Goal: Find contact information: Find contact information

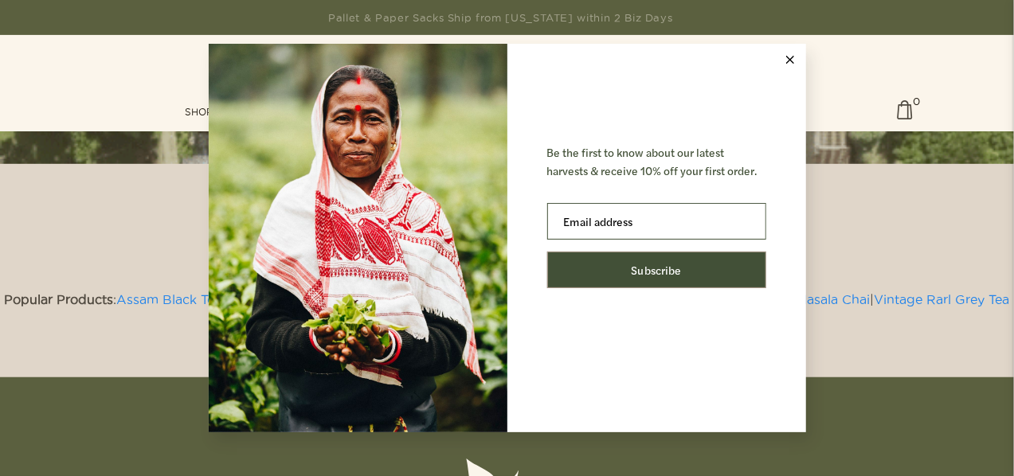
scroll to position [3837, 0]
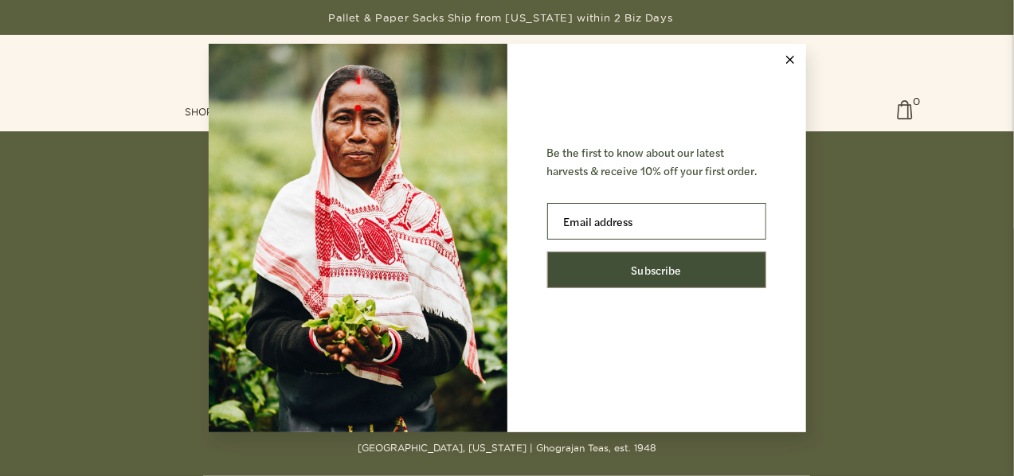
click at [791, 66] on button at bounding box center [790, 60] width 32 height 32
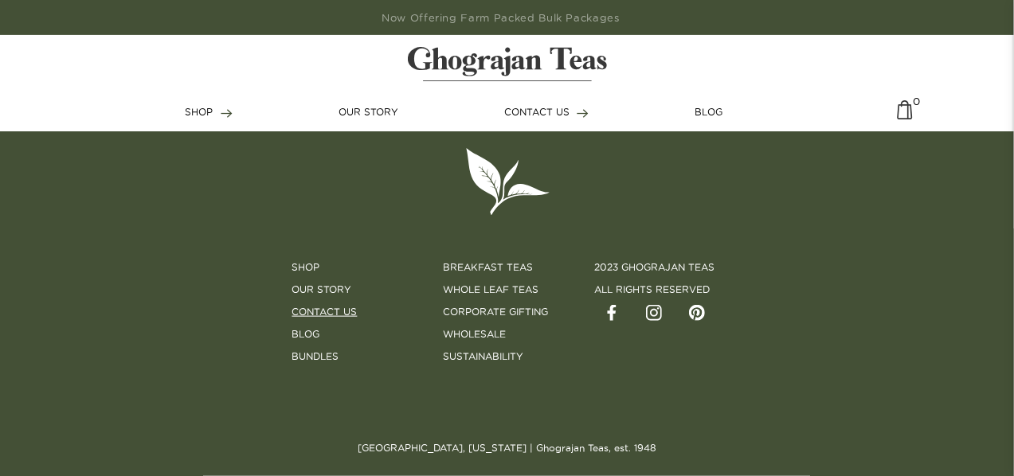
click at [349, 311] on link "Contact Us" at bounding box center [324, 312] width 65 height 14
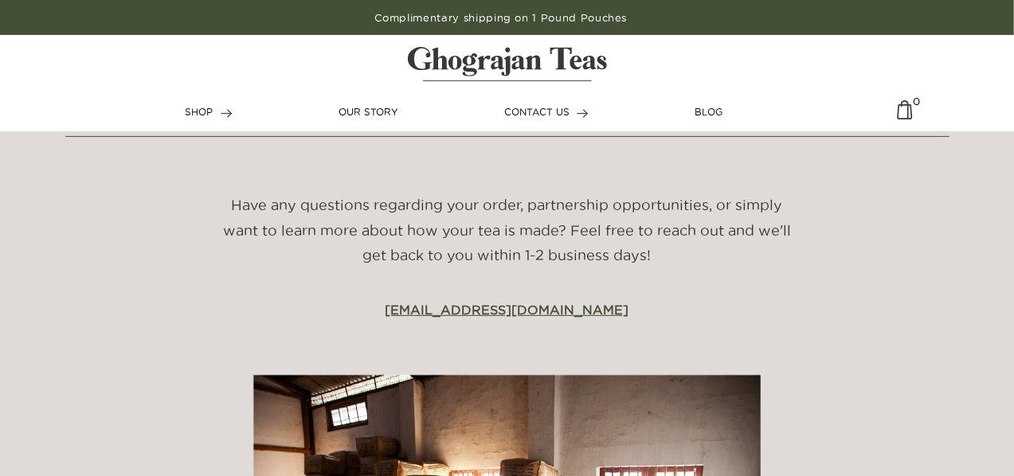
scroll to position [194, 0]
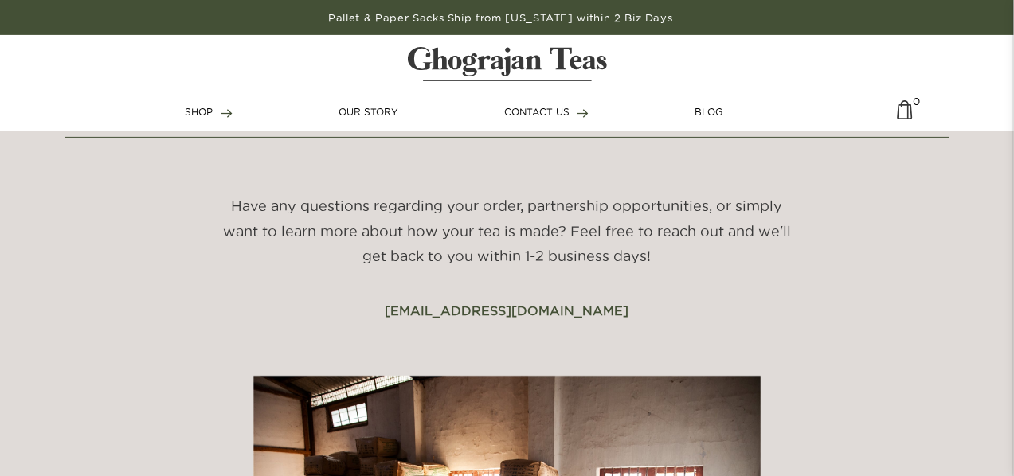
click at [599, 310] on div "Have any questions regarding your order, partnership opportunities, or simply w…" at bounding box center [507, 257] width 609 height 127
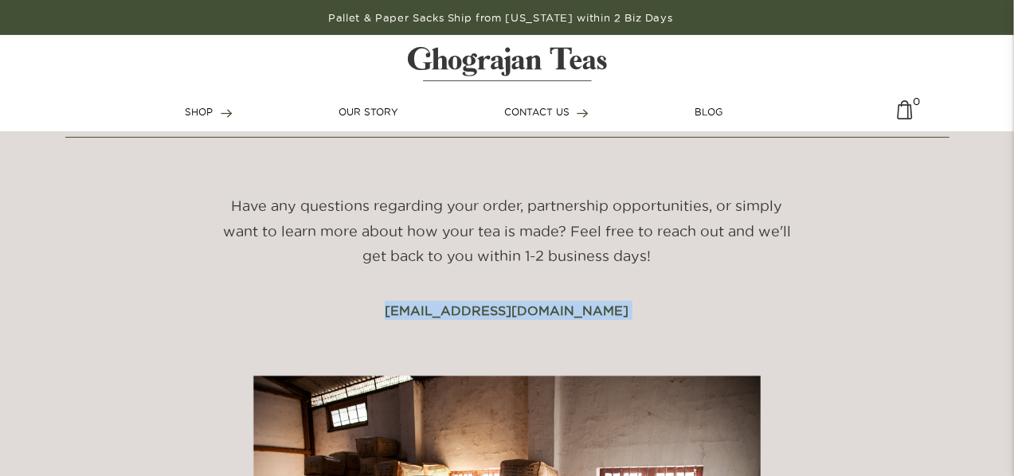
drag, startPoint x: 599, startPoint y: 310, endPoint x: 400, endPoint y: 309, distance: 199.1
click at [400, 309] on div "Have any questions regarding your order, partnership opportunities, or simply w…" at bounding box center [507, 257] width 609 height 127
copy div "[EMAIL_ADDRESS][DOMAIN_NAME]"
